Goal: Task Accomplishment & Management: Use online tool/utility

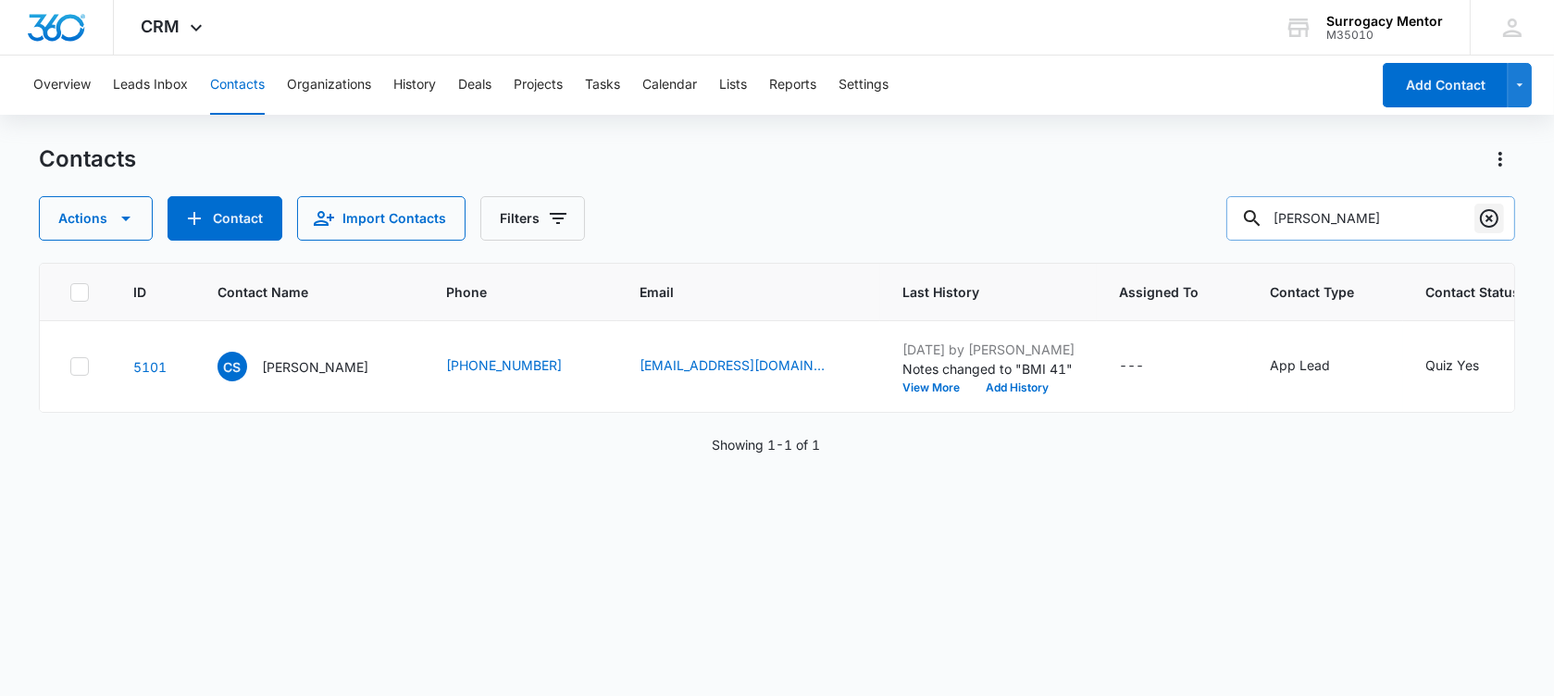
click at [1492, 219] on icon "Clear" at bounding box center [1489, 218] width 22 height 22
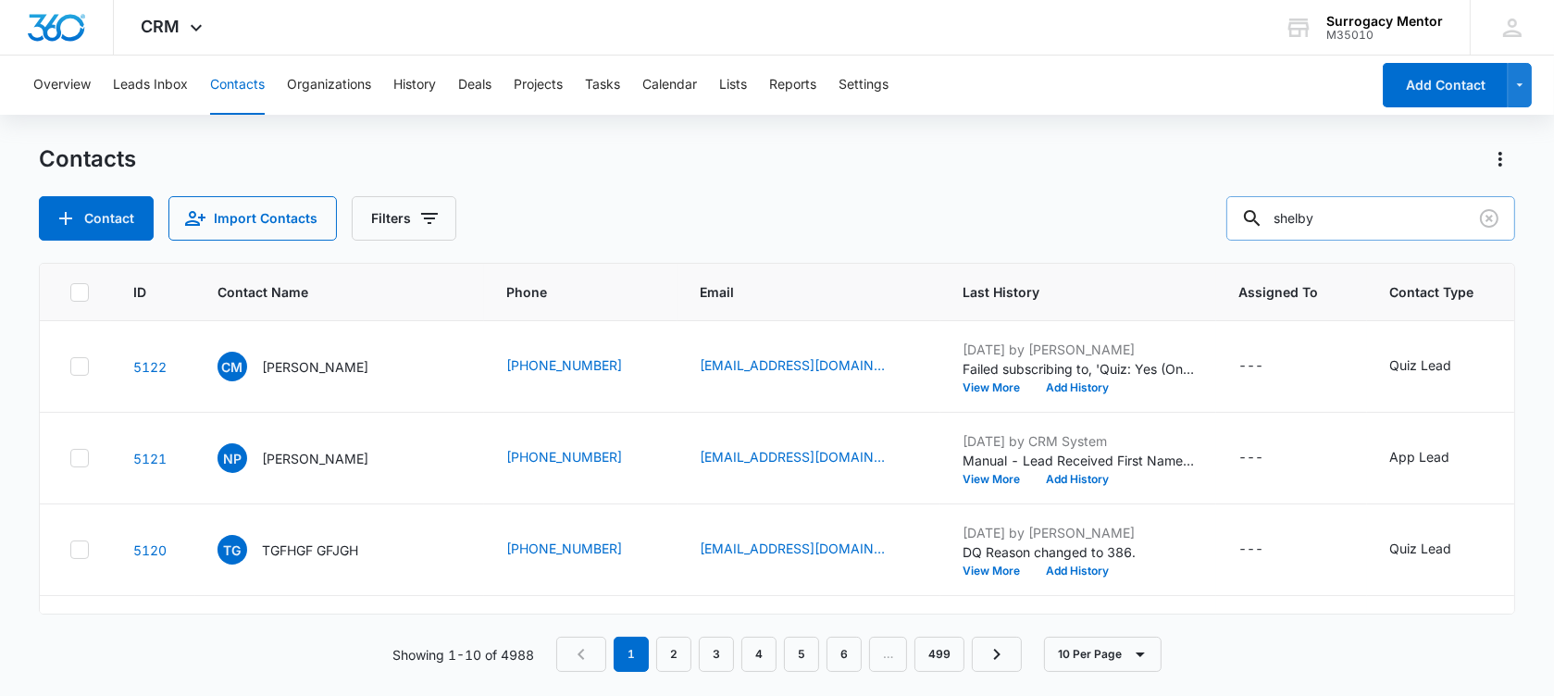
type input "shelby"
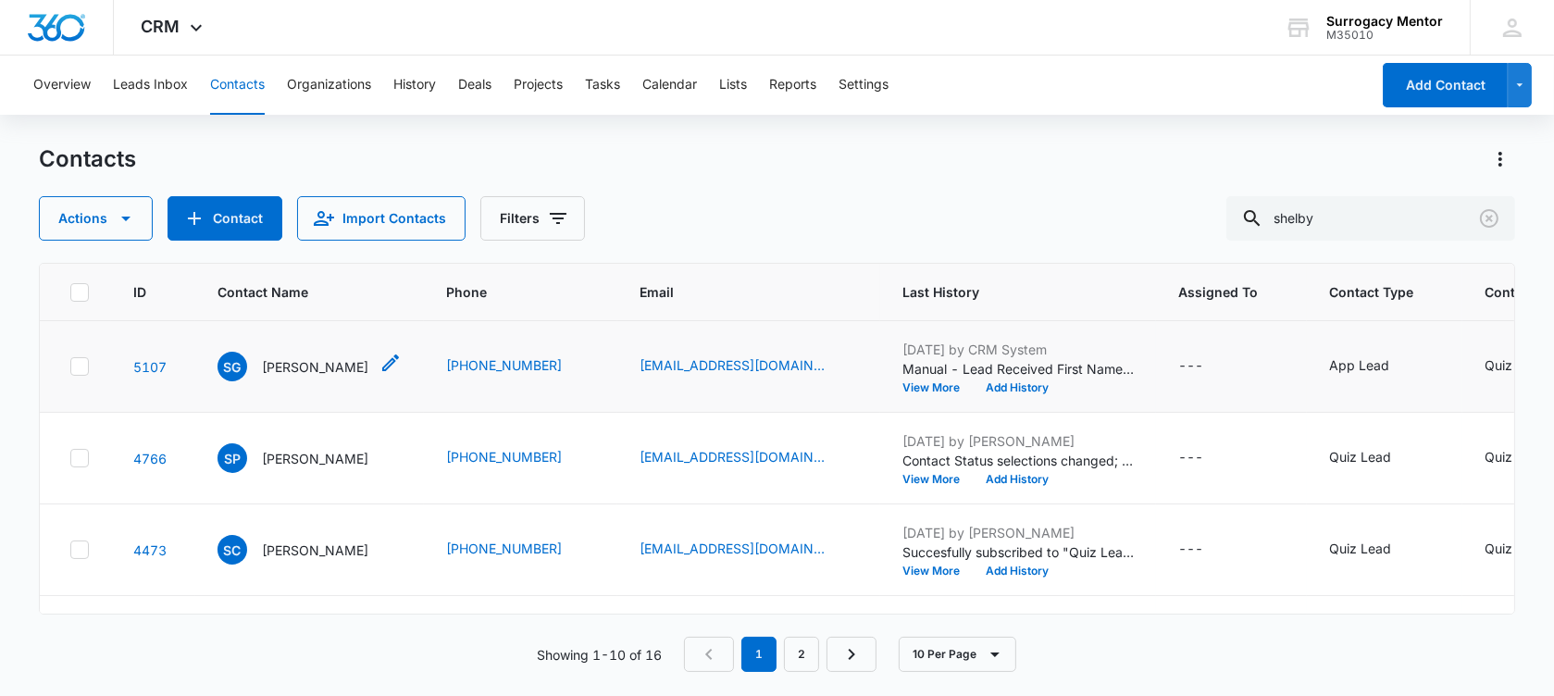
click at [317, 377] on p "[PERSON_NAME]" at bounding box center [315, 366] width 106 height 19
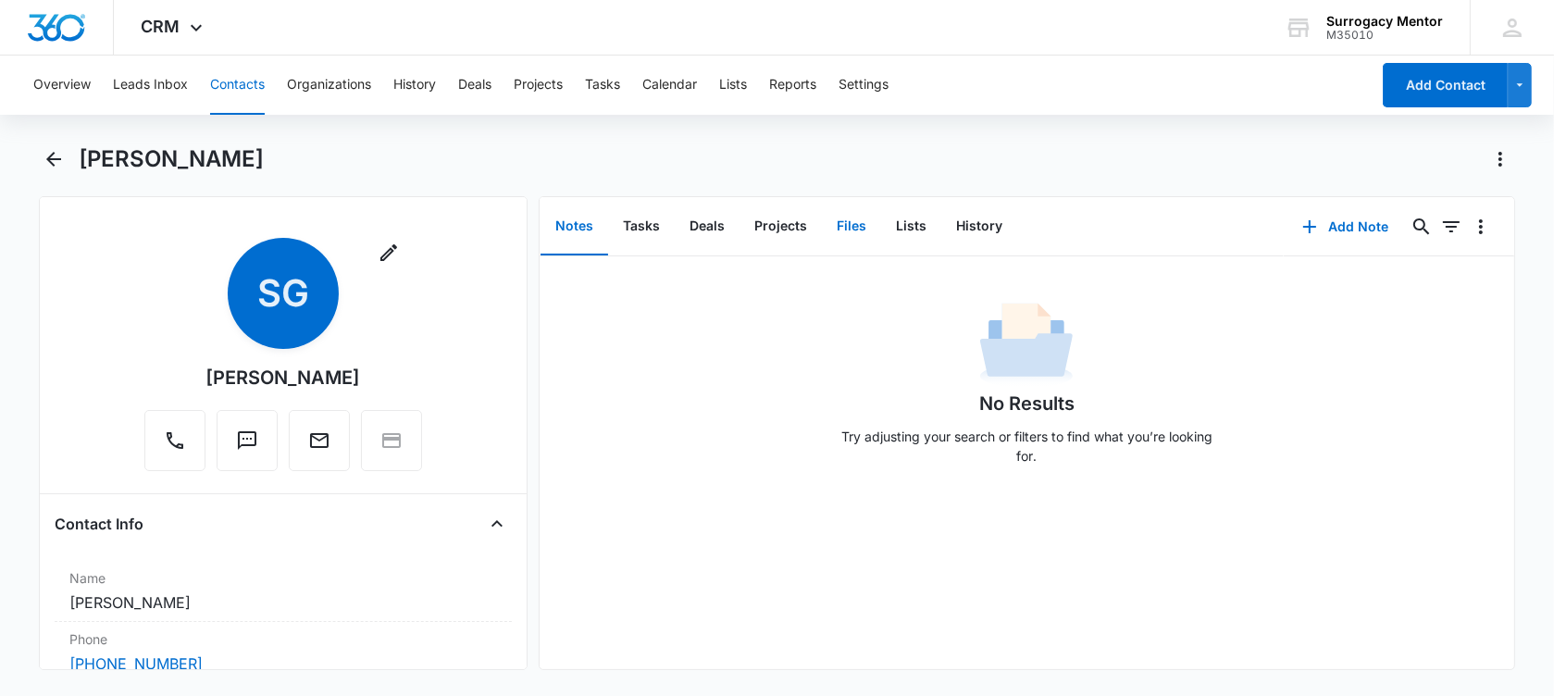
click at [846, 224] on button "Files" at bounding box center [851, 226] width 59 height 57
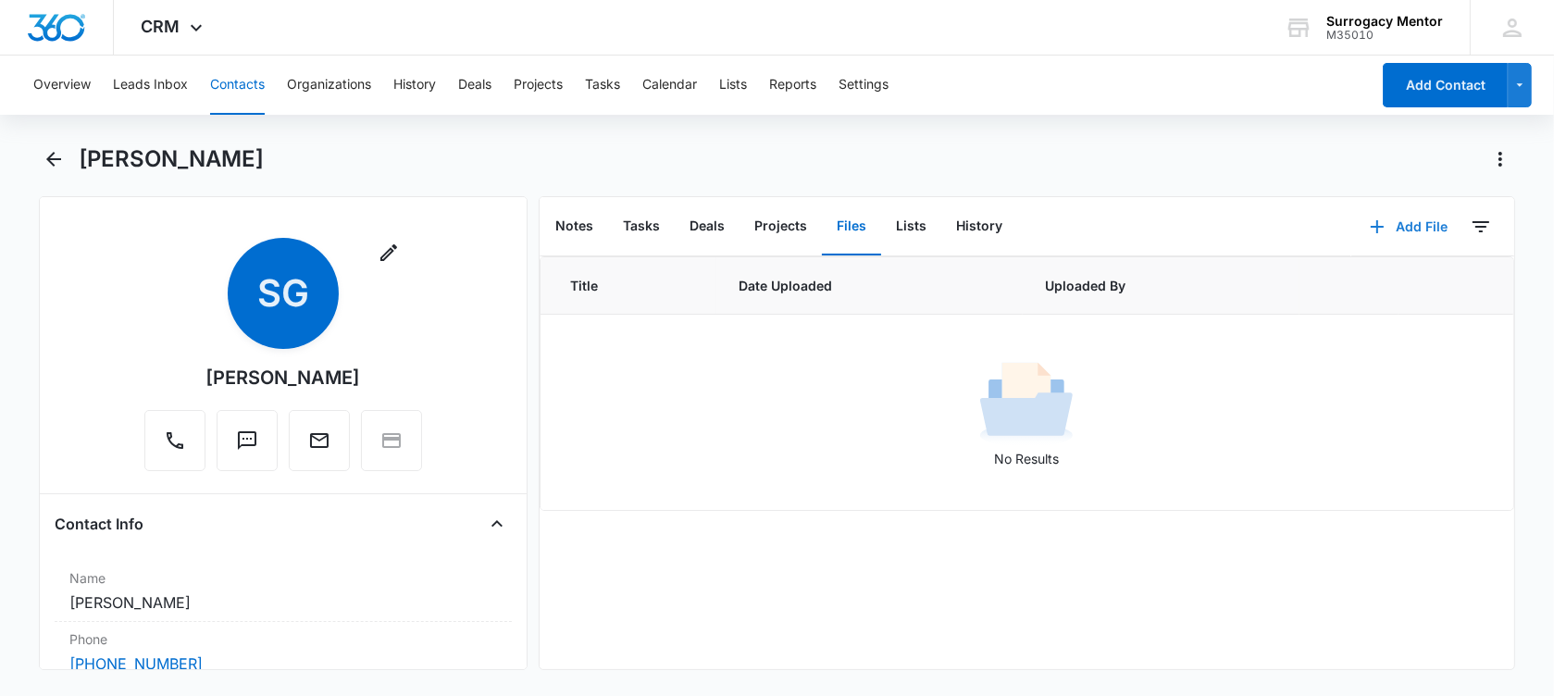
click at [1388, 229] on button "Add File" at bounding box center [1408, 227] width 115 height 44
click at [1324, 282] on button "Upload Files" at bounding box center [1394, 286] width 141 height 28
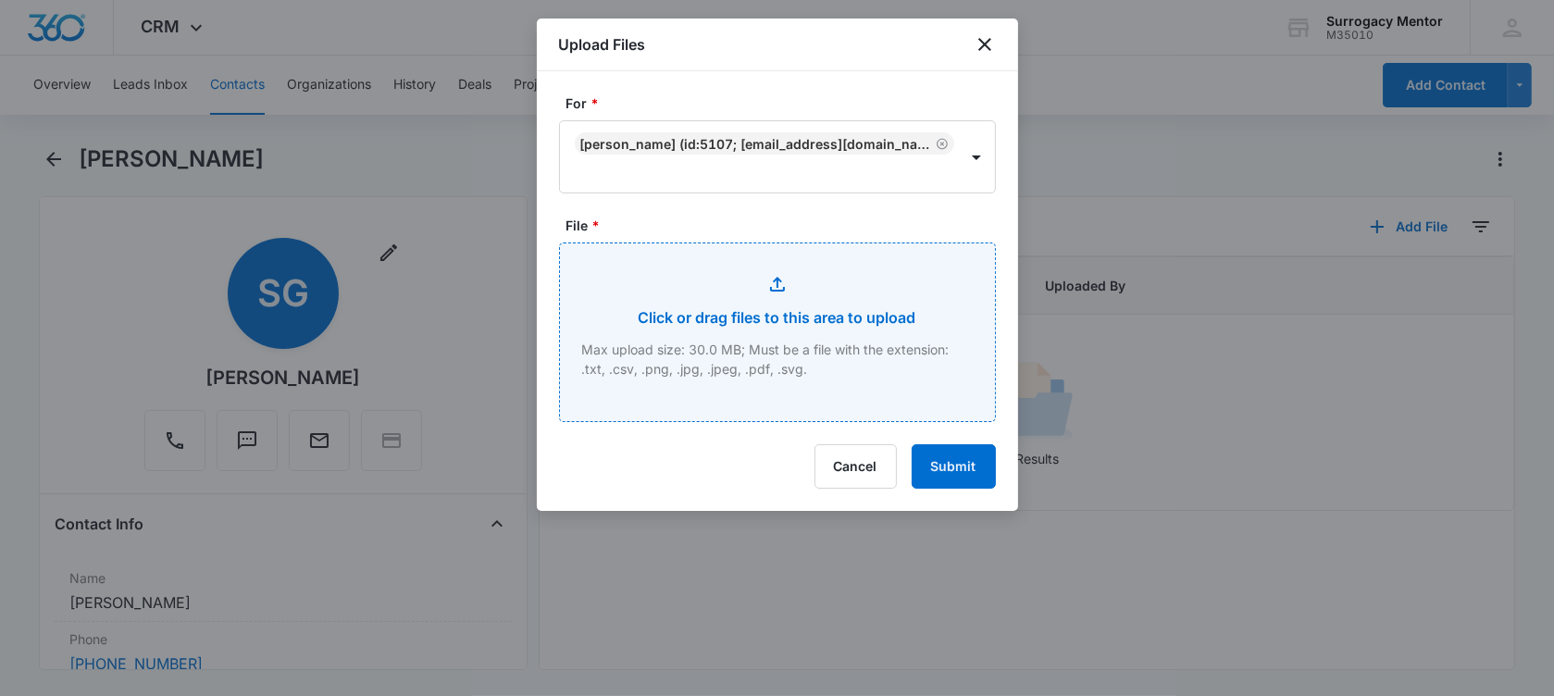
click at [776, 347] on input "File *" at bounding box center [777, 332] width 435 height 178
type input "C:\fakepath\GC Application [PERSON_NAME].pdf"
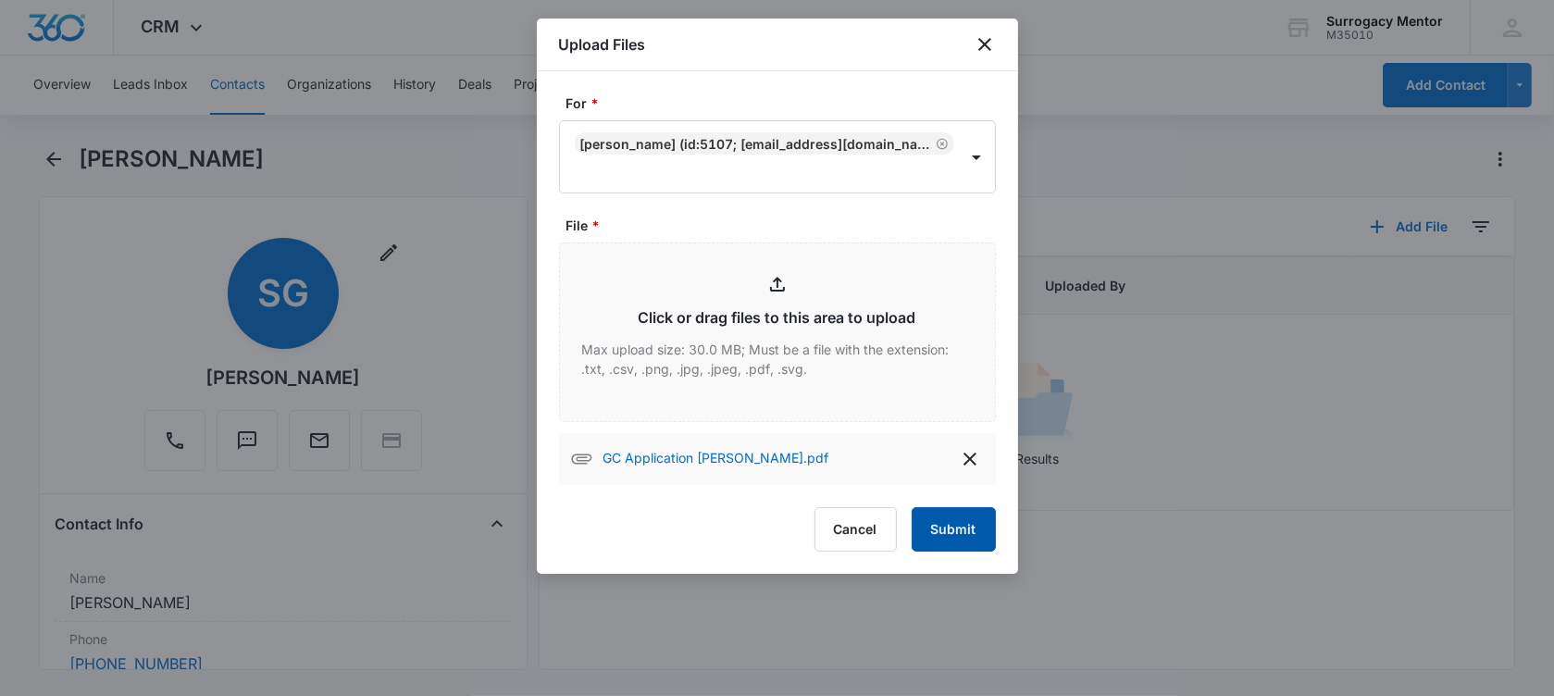
click at [953, 528] on button "Submit" at bounding box center [954, 529] width 84 height 44
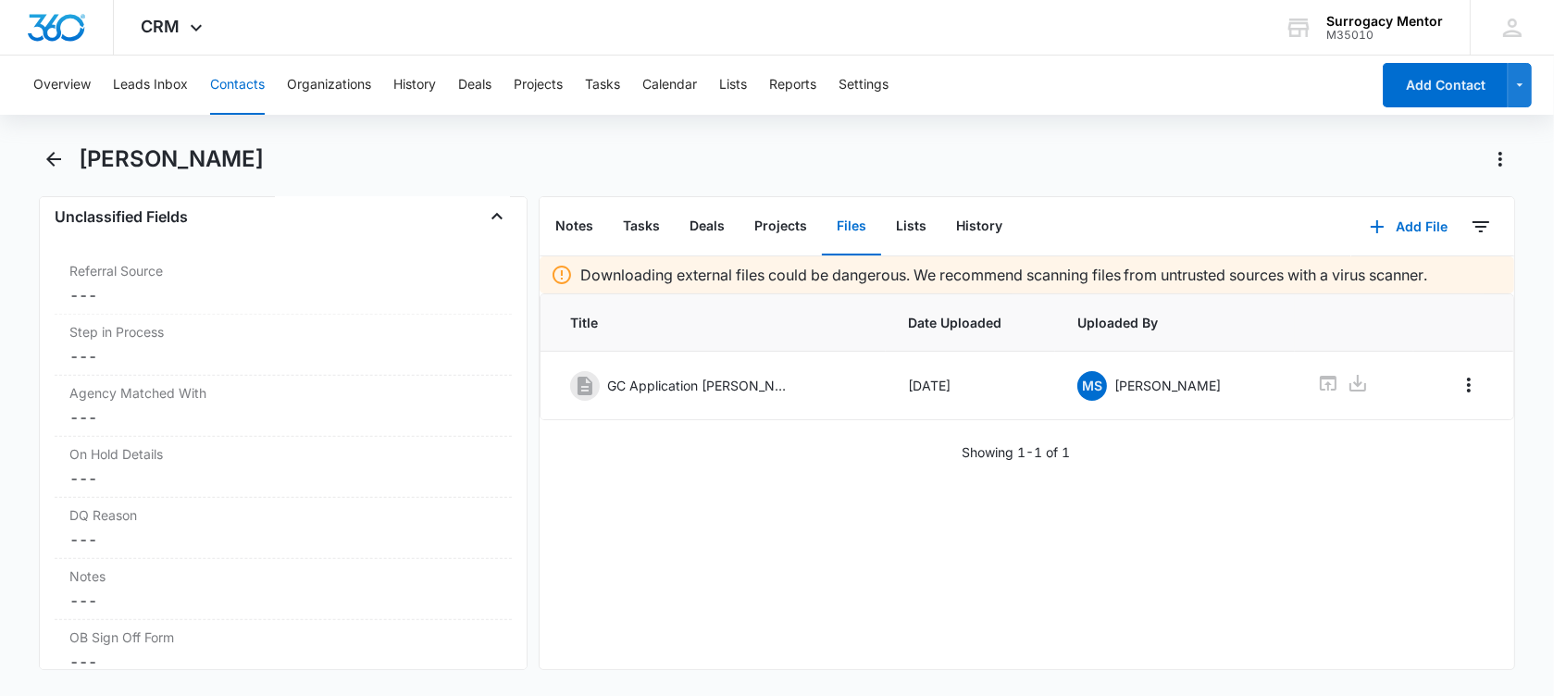
scroll to position [1504, 0]
click at [129, 482] on div "Notes Cancel Save Changes ---" at bounding box center [283, 468] width 457 height 61
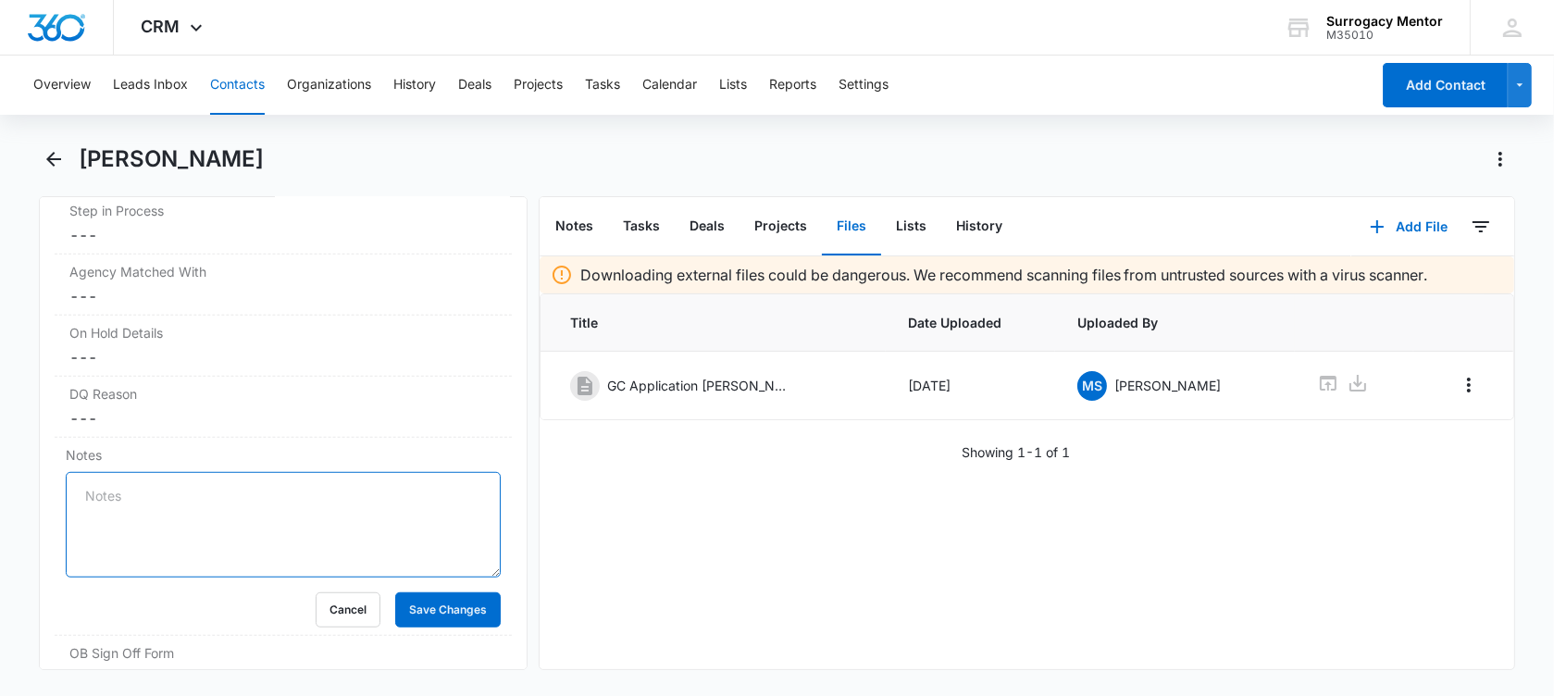
click at [127, 512] on textarea "Notes" at bounding box center [283, 525] width 435 height 106
type textarea "DQ- bipolar 1. recently stopped meds."
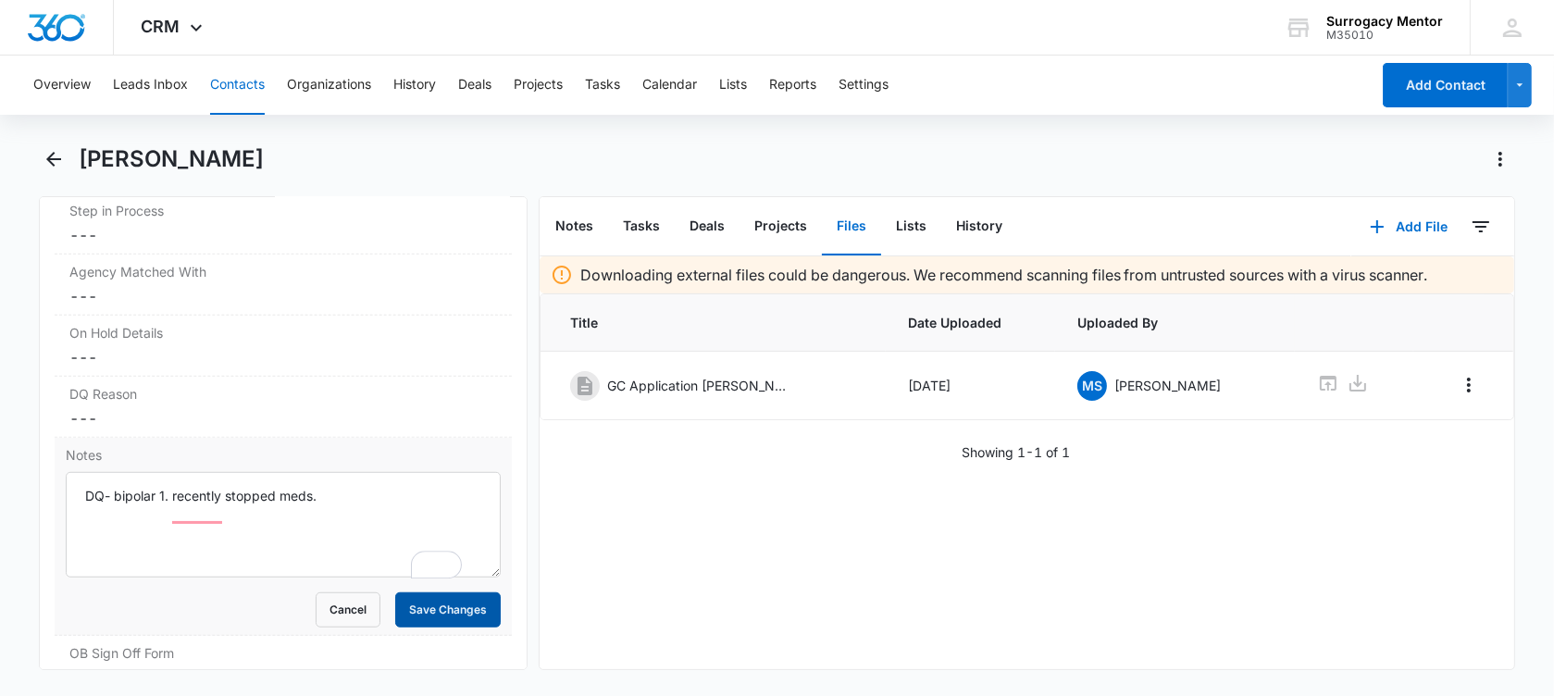
click at [429, 627] on button "Save Changes" at bounding box center [448, 609] width 106 height 35
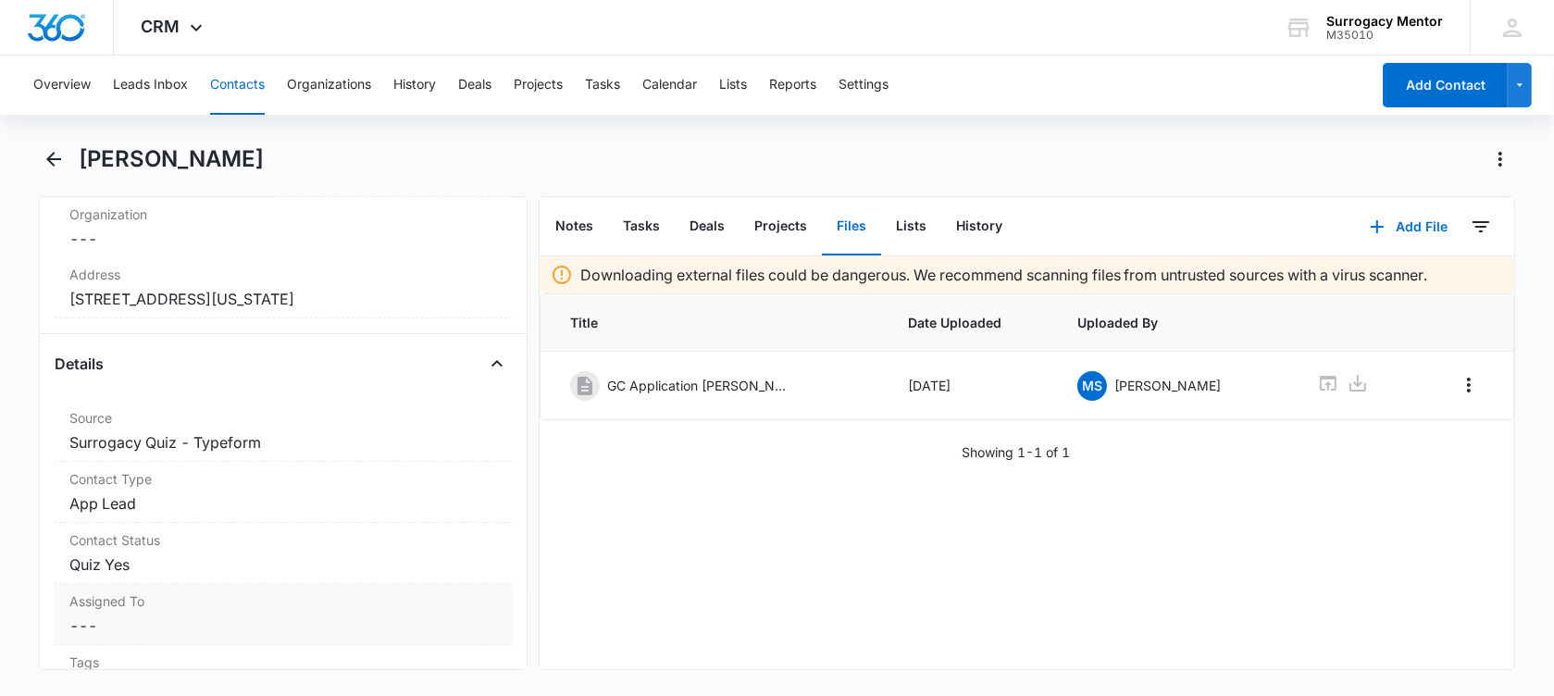
scroll to position [578, 0]
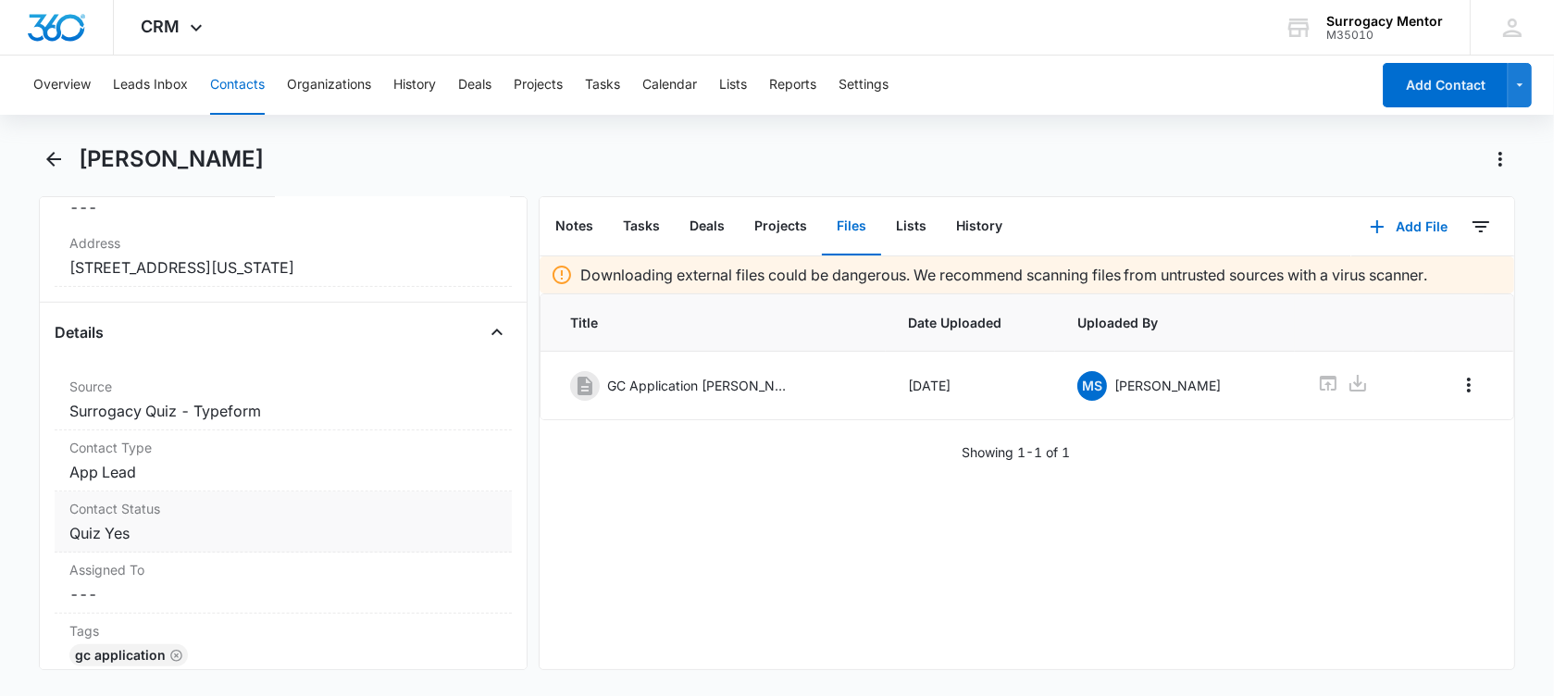
click at [190, 544] on dd "Cancel Save Changes Quiz Yes" at bounding box center [283, 533] width 428 height 22
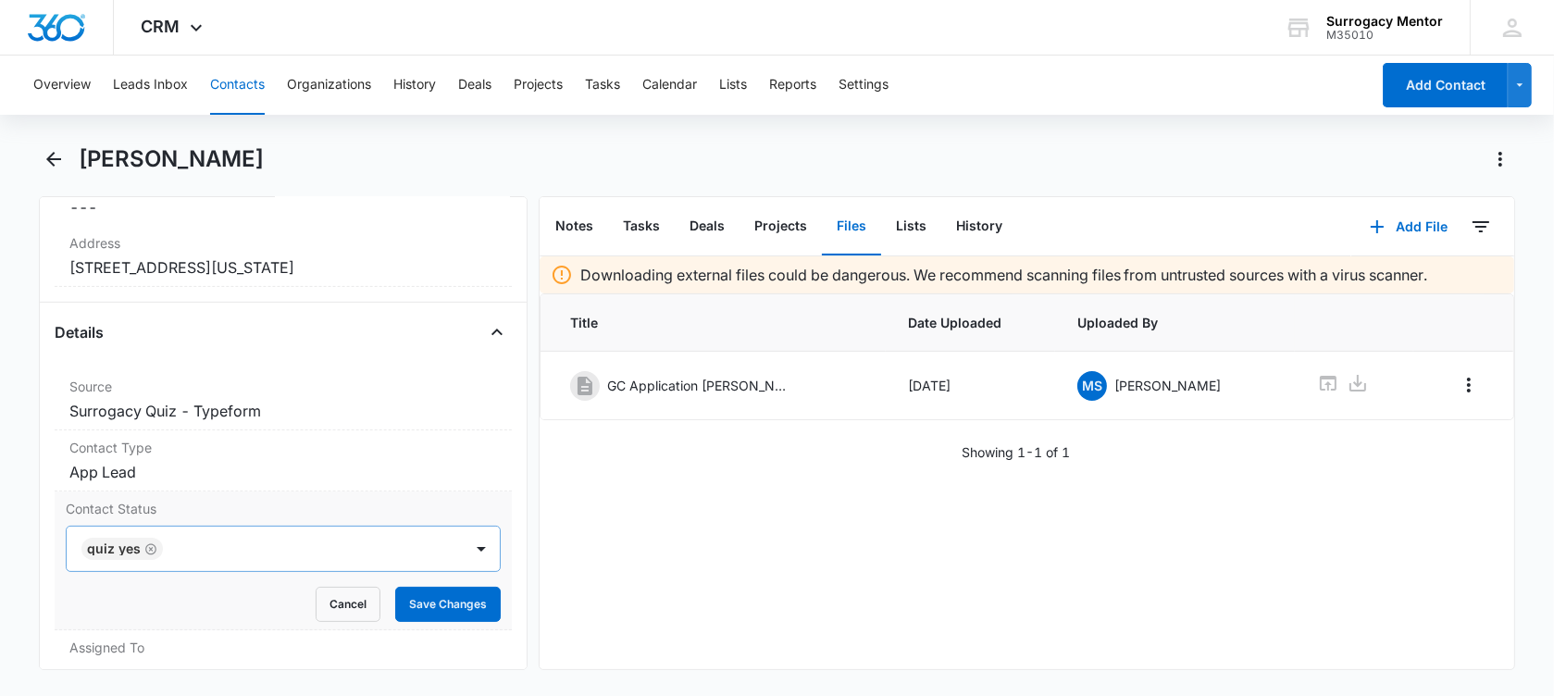
click at [153, 556] on icon "Remove Quiz Yes" at bounding box center [150, 549] width 13 height 14
click at [153, 562] on div at bounding box center [260, 549] width 355 height 26
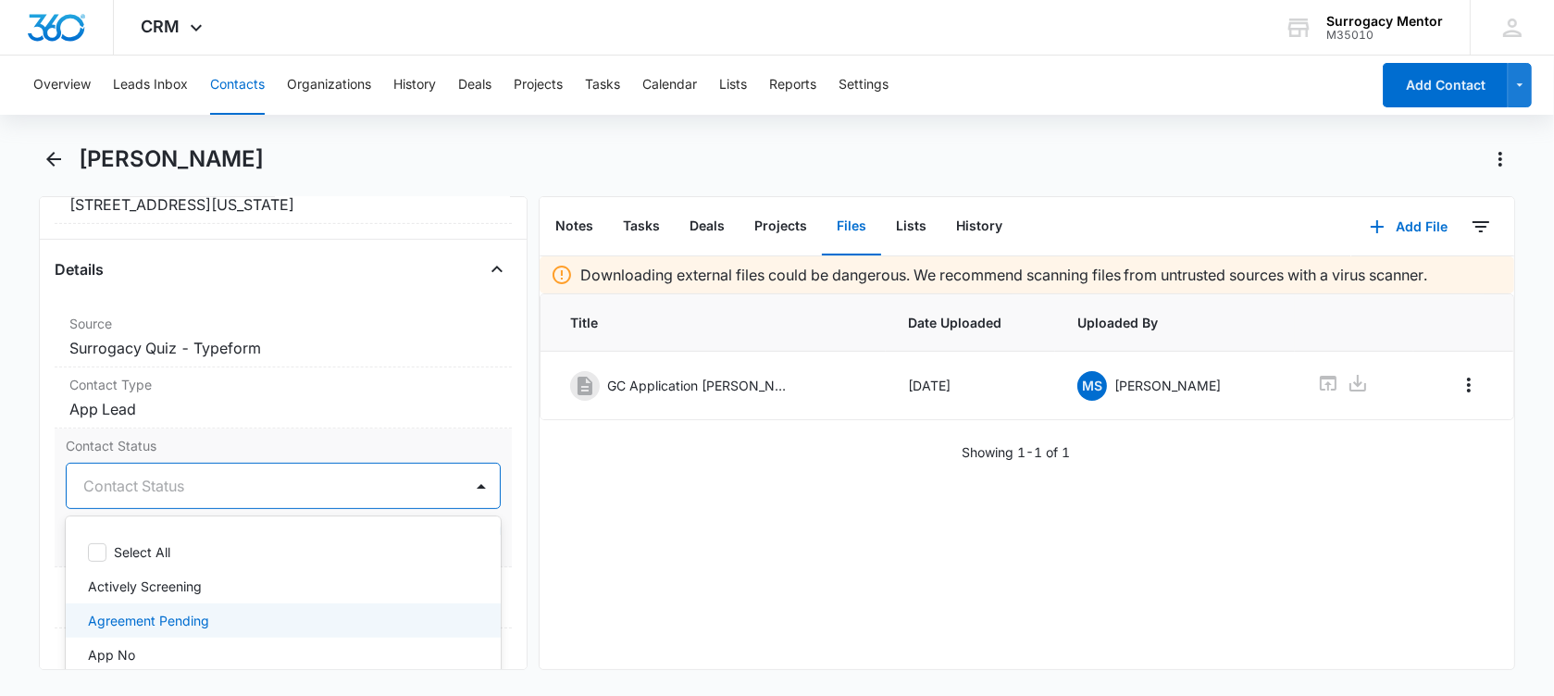
scroll to position [694, 0]
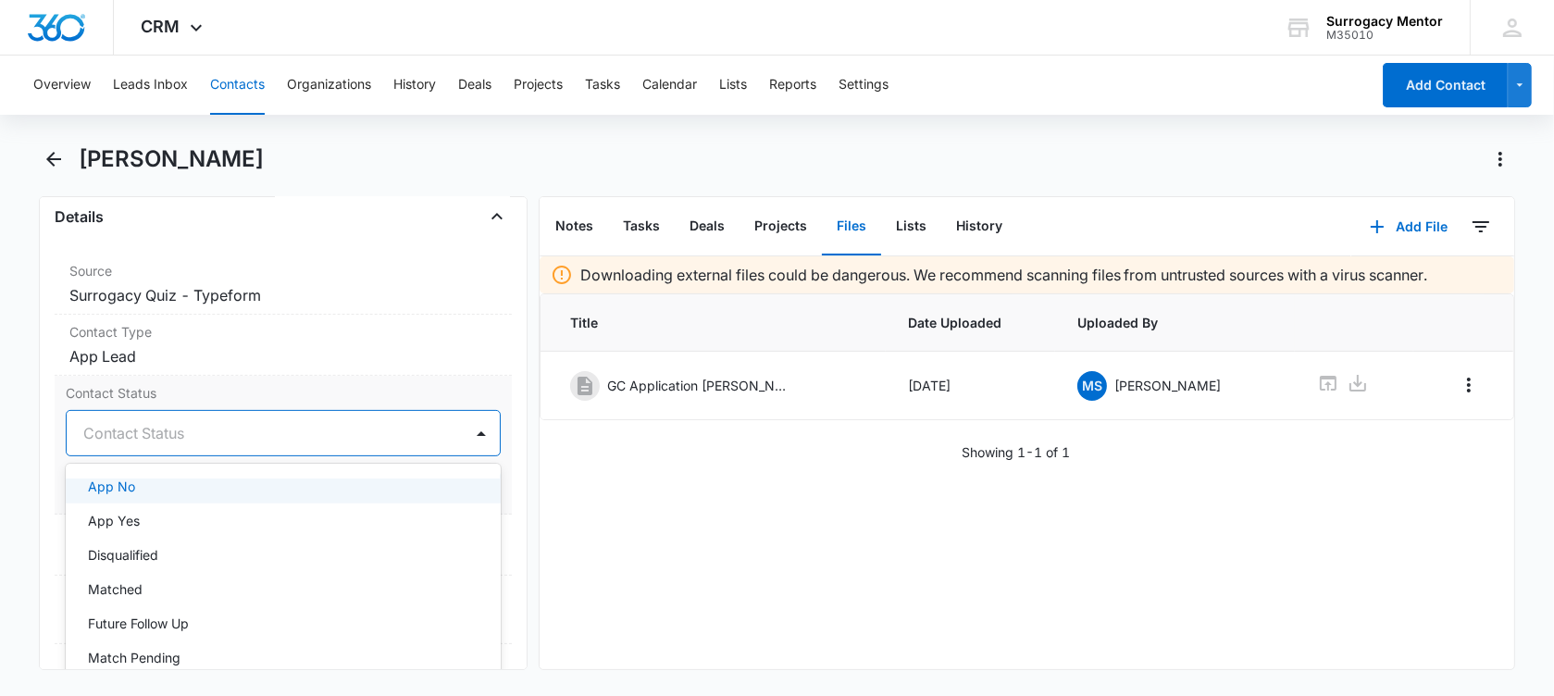
click at [136, 496] on div "App No" at bounding box center [281, 486] width 387 height 19
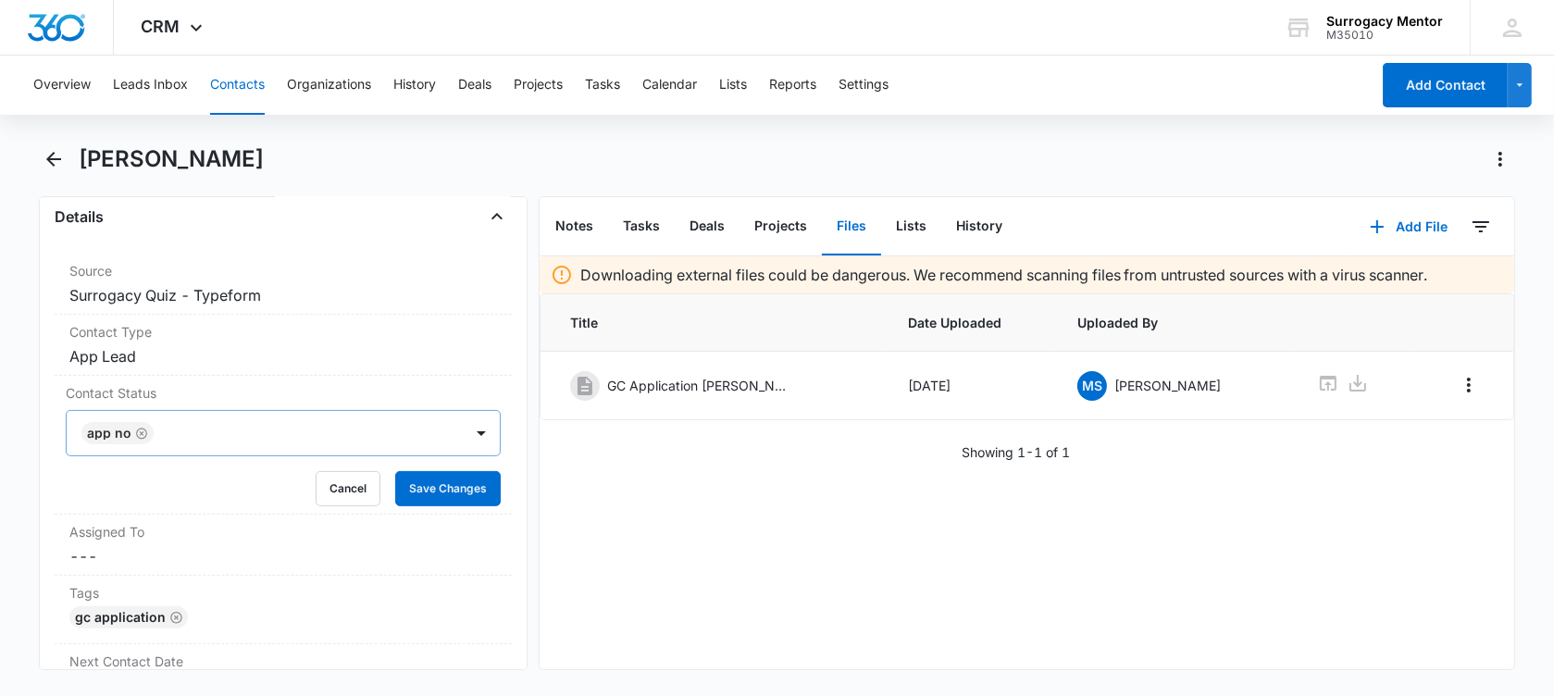
click at [613, 490] on div "Downloading external files could be dangerous. We recommend scanning files from…" at bounding box center [1027, 462] width 974 height 413
click at [417, 515] on div "Contact Status App No Cancel Save Changes" at bounding box center [283, 445] width 457 height 139
click at [419, 503] on button "Save Changes" at bounding box center [448, 488] width 106 height 35
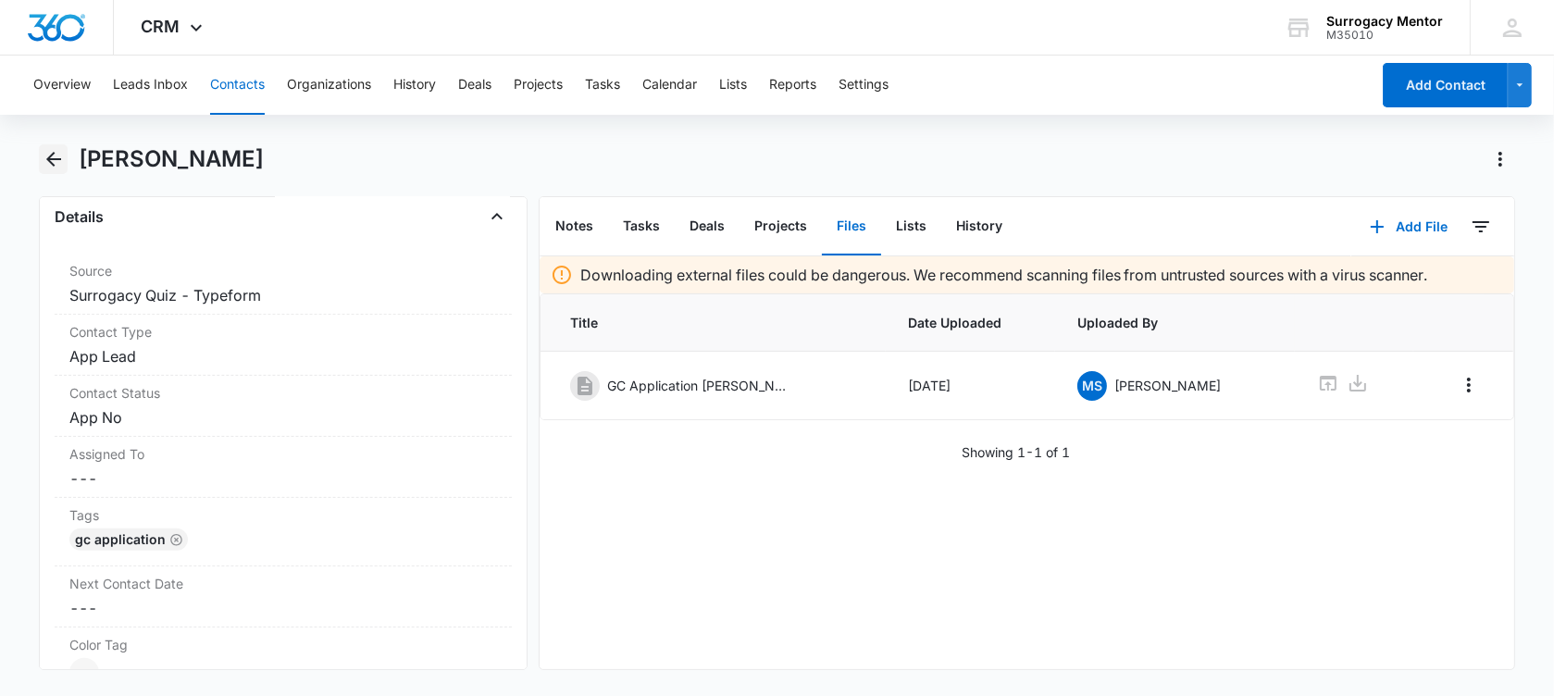
click at [48, 159] on icon "Back" at bounding box center [53, 159] width 15 height 15
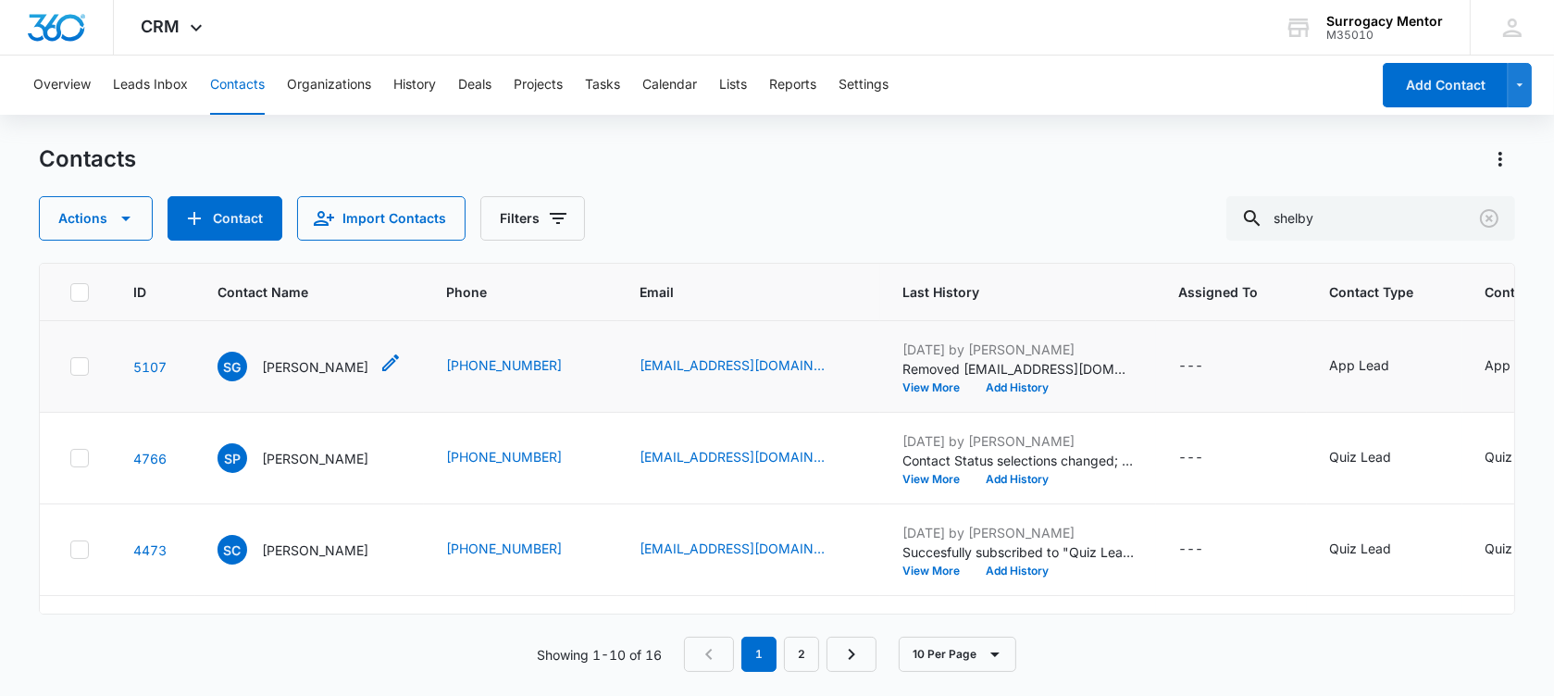
click at [310, 377] on p "[PERSON_NAME]" at bounding box center [315, 366] width 106 height 19
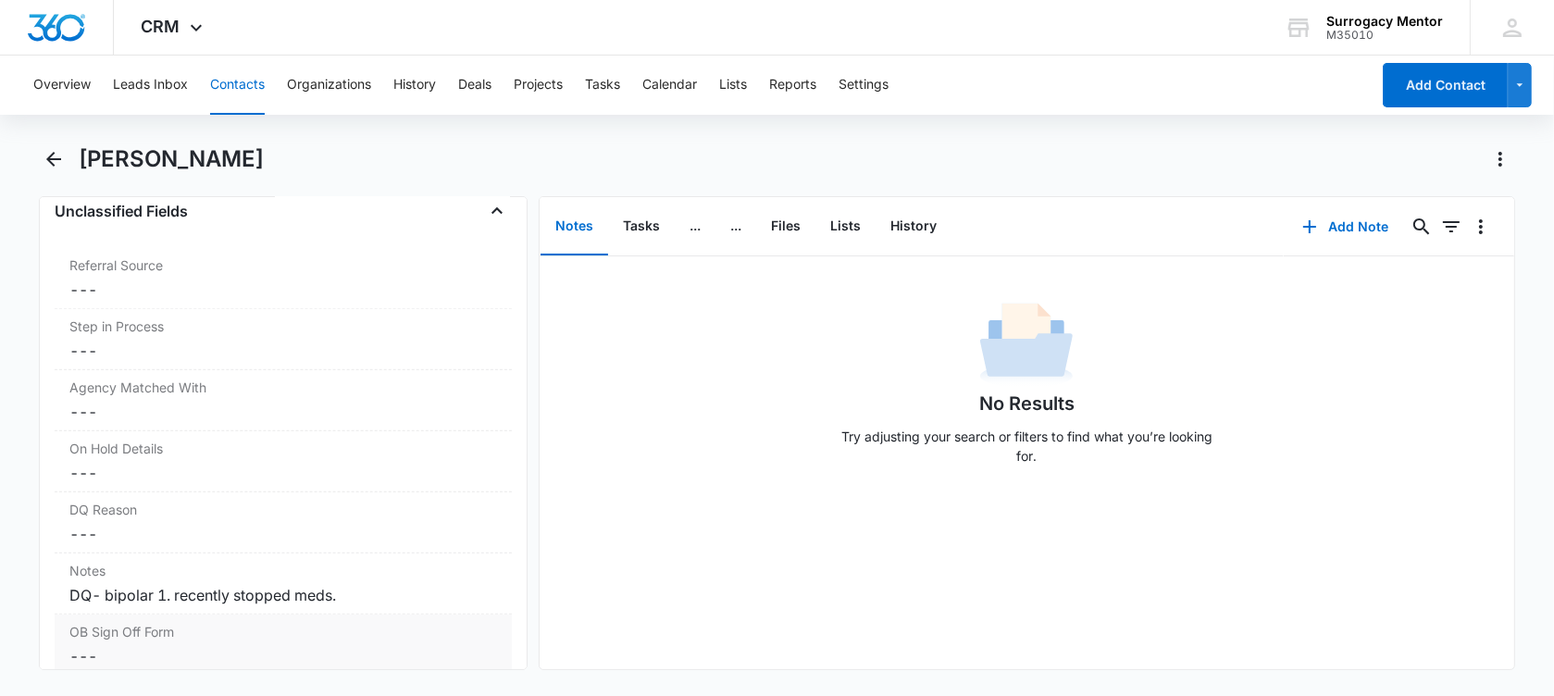
scroll to position [1504, 0]
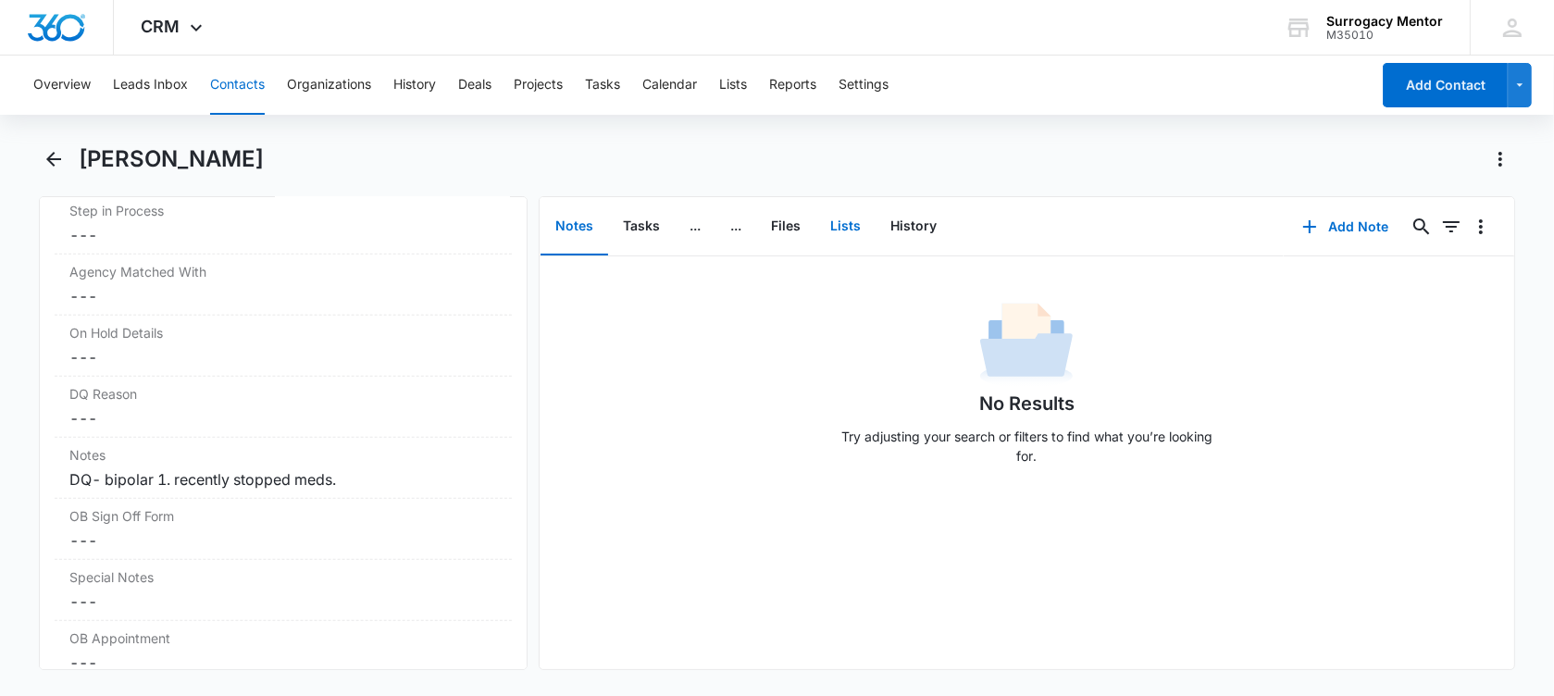
click at [842, 224] on button "Lists" at bounding box center [845, 226] width 60 height 57
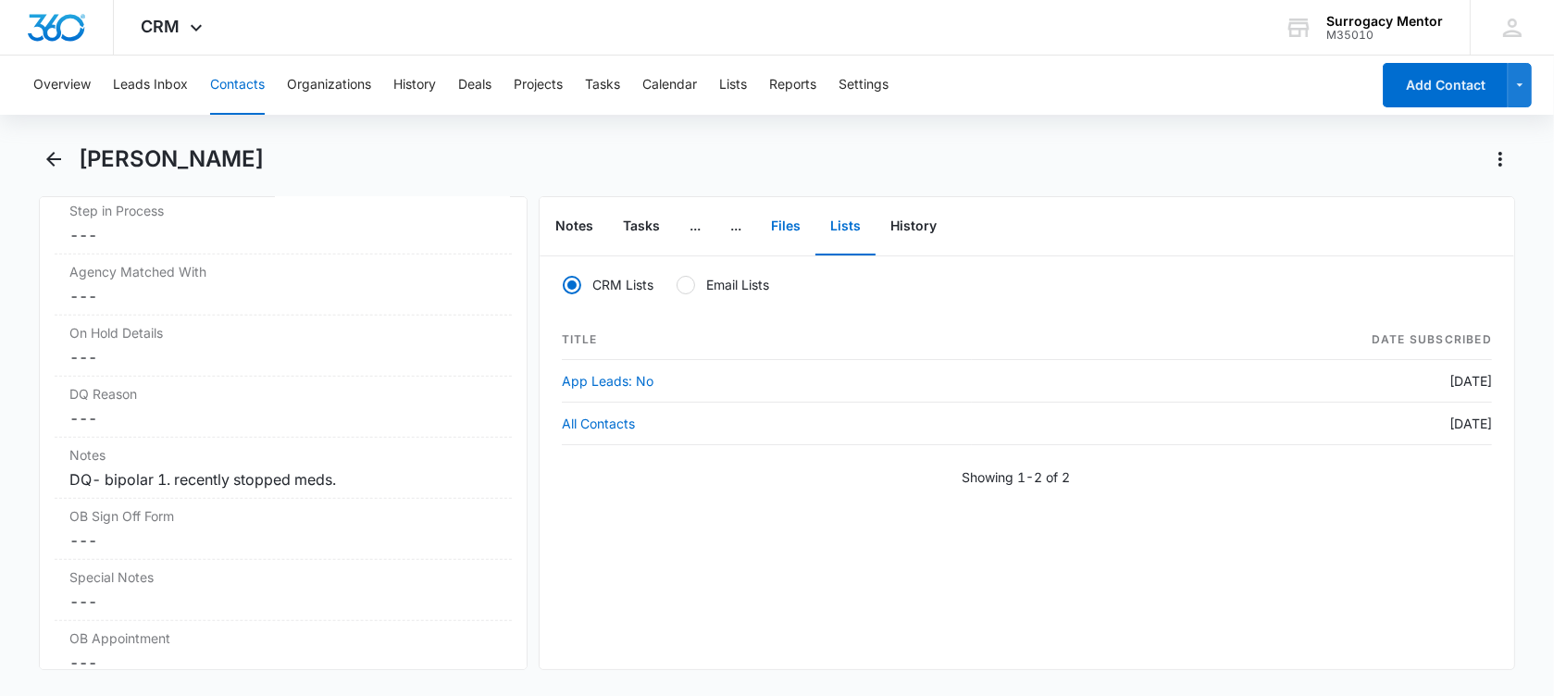
click at [784, 227] on button "Files" at bounding box center [785, 226] width 59 height 57
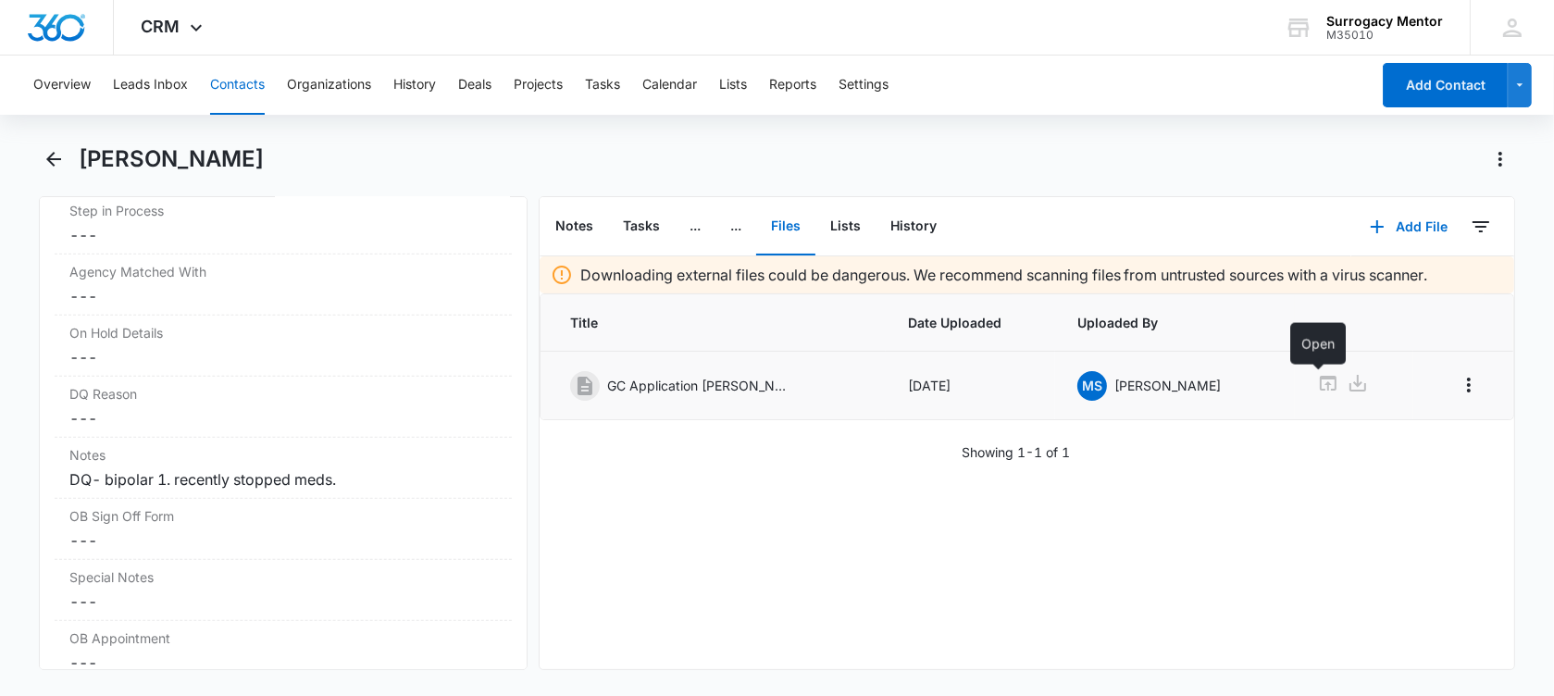
click at [1320, 378] on icon at bounding box center [1328, 383] width 17 height 15
click at [53, 150] on icon "Back" at bounding box center [54, 159] width 22 height 22
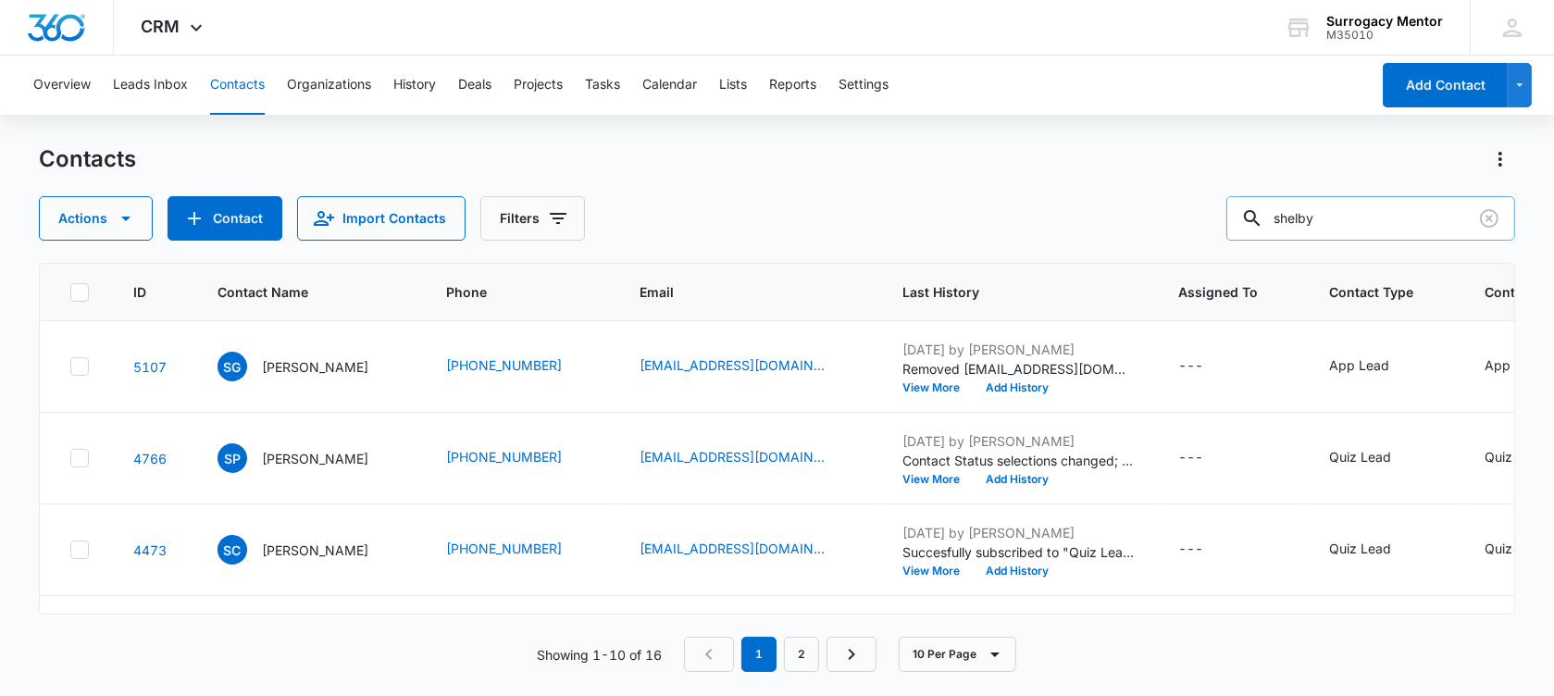
click at [1375, 217] on input "shelby" at bounding box center [1370, 218] width 289 height 44
drag, startPoint x: 1367, startPoint y: 224, endPoint x: 912, endPoint y: 147, distance: 461.8
click at [912, 147] on div "Contacts Actions Contact Import Contacts Filters shelby" at bounding box center [777, 192] width 1476 height 96
type input "bier"
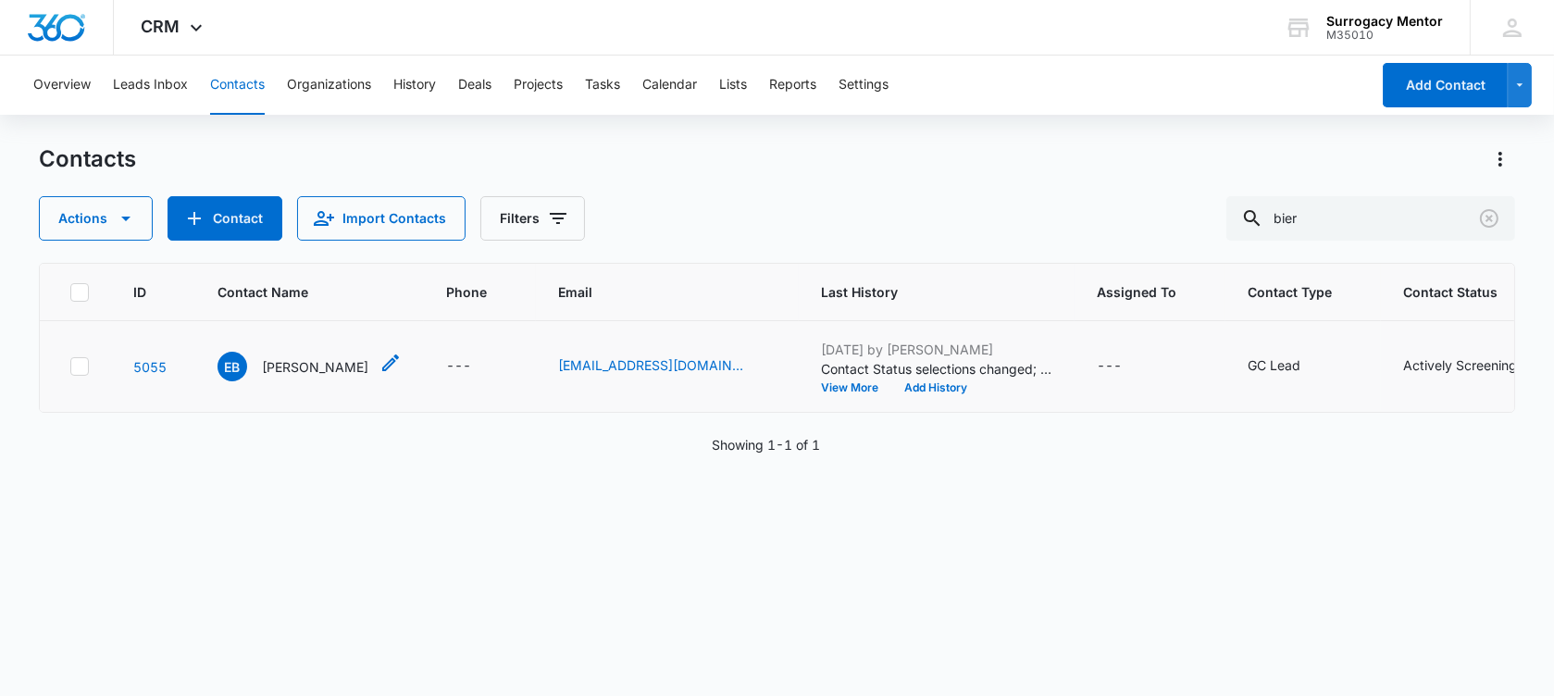
click at [320, 375] on p "[PERSON_NAME]" at bounding box center [315, 366] width 106 height 19
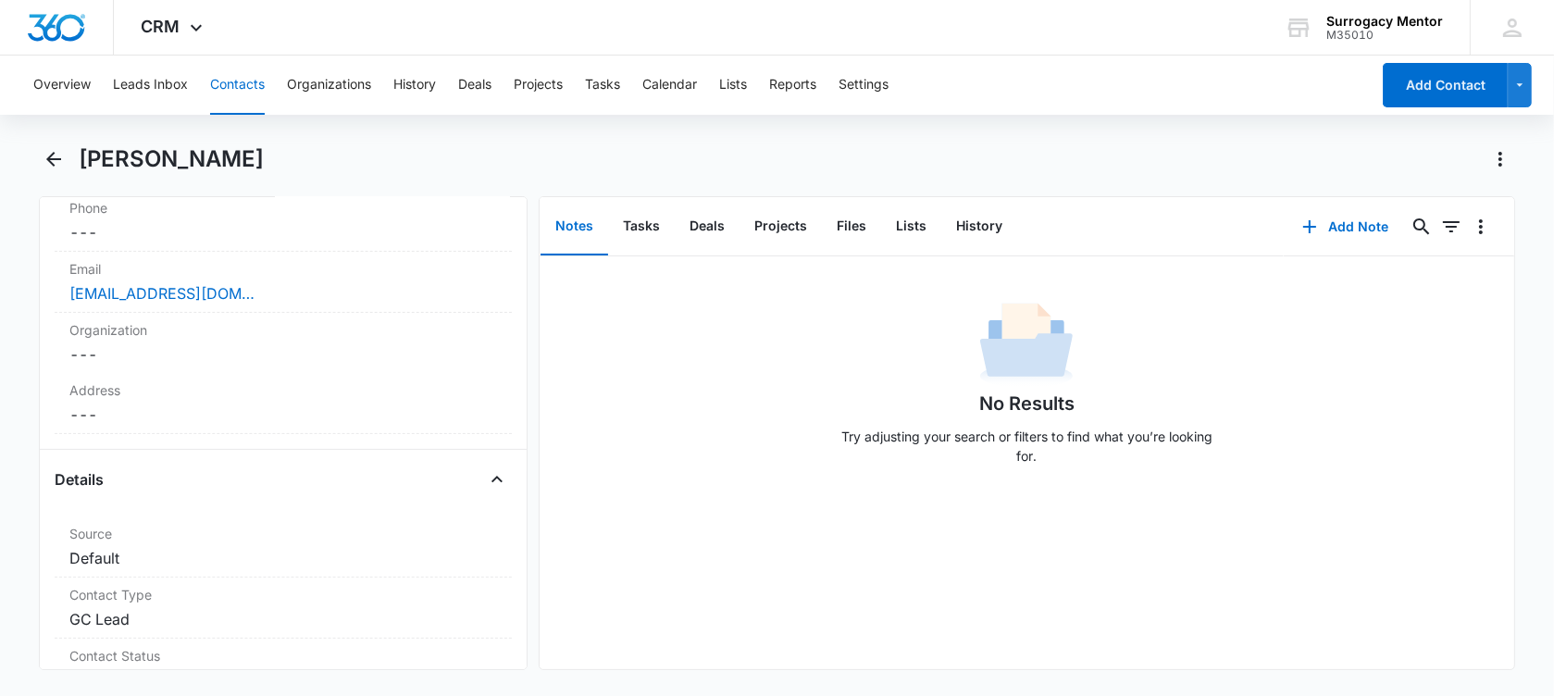
scroll to position [463, 0]
